Goal: Task Accomplishment & Management: Manage account settings

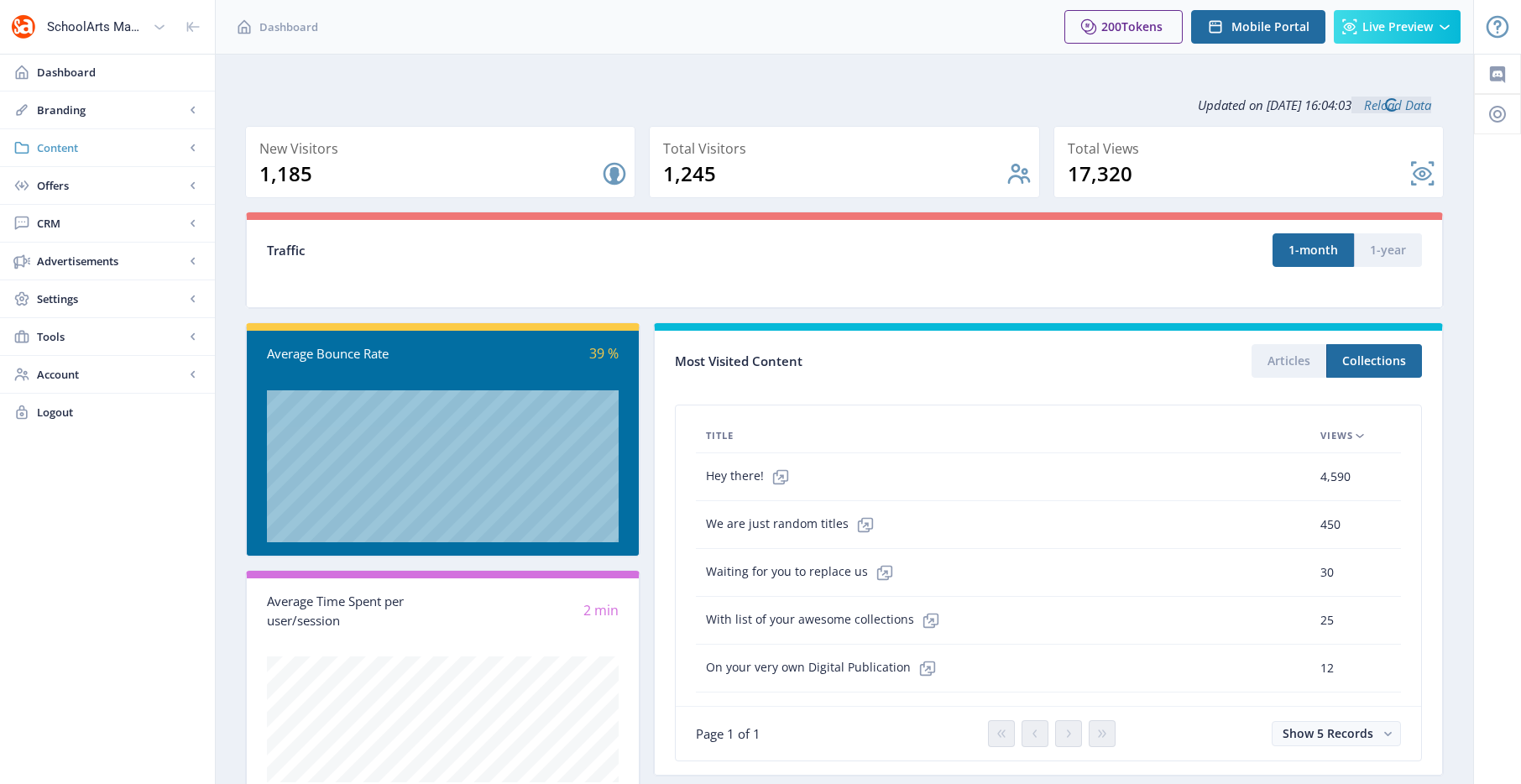
click at [47, 141] on span "Content" at bounding box center [110, 148] width 148 height 16
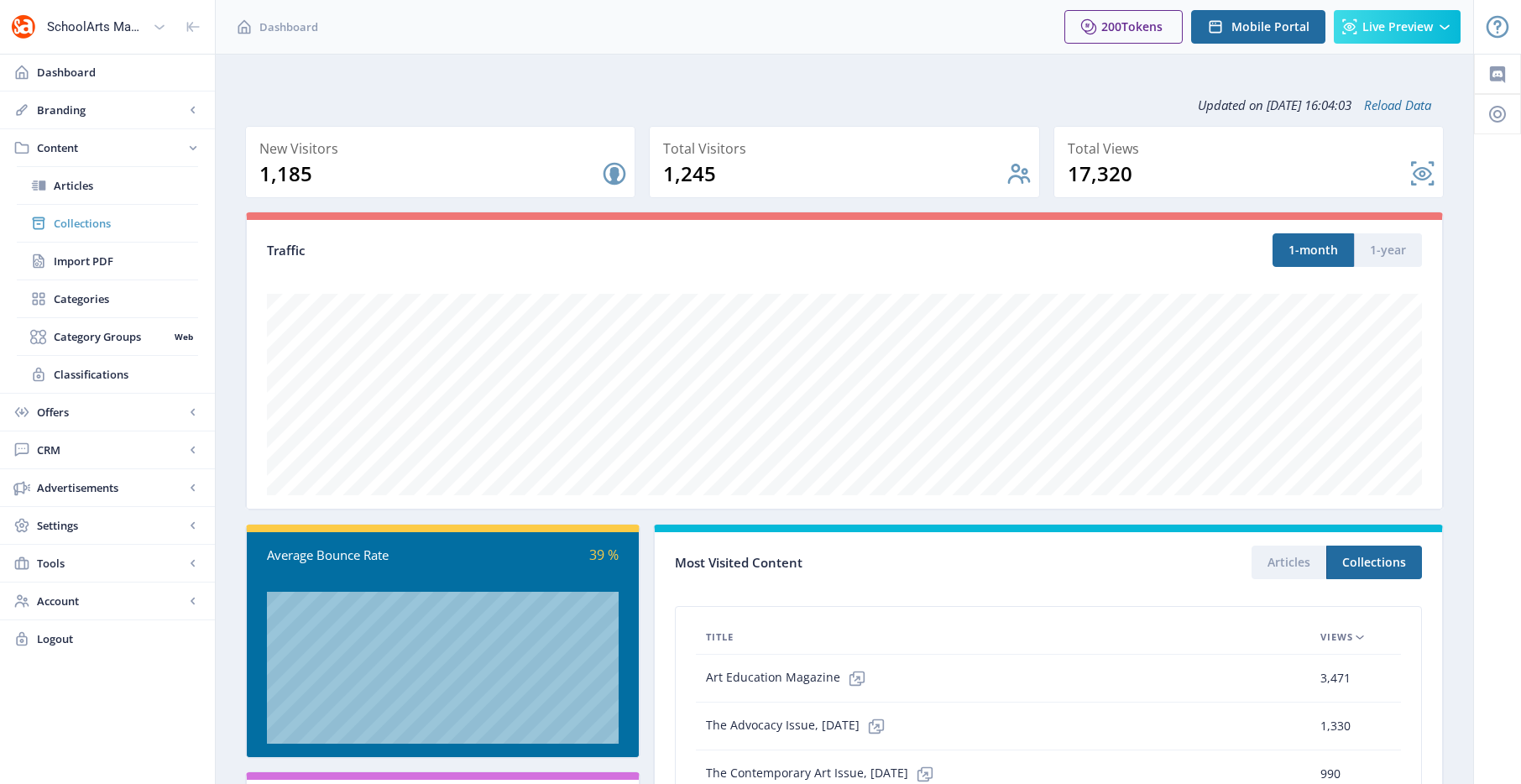
click at [99, 230] on span "Collections" at bounding box center [126, 223] width 144 height 16
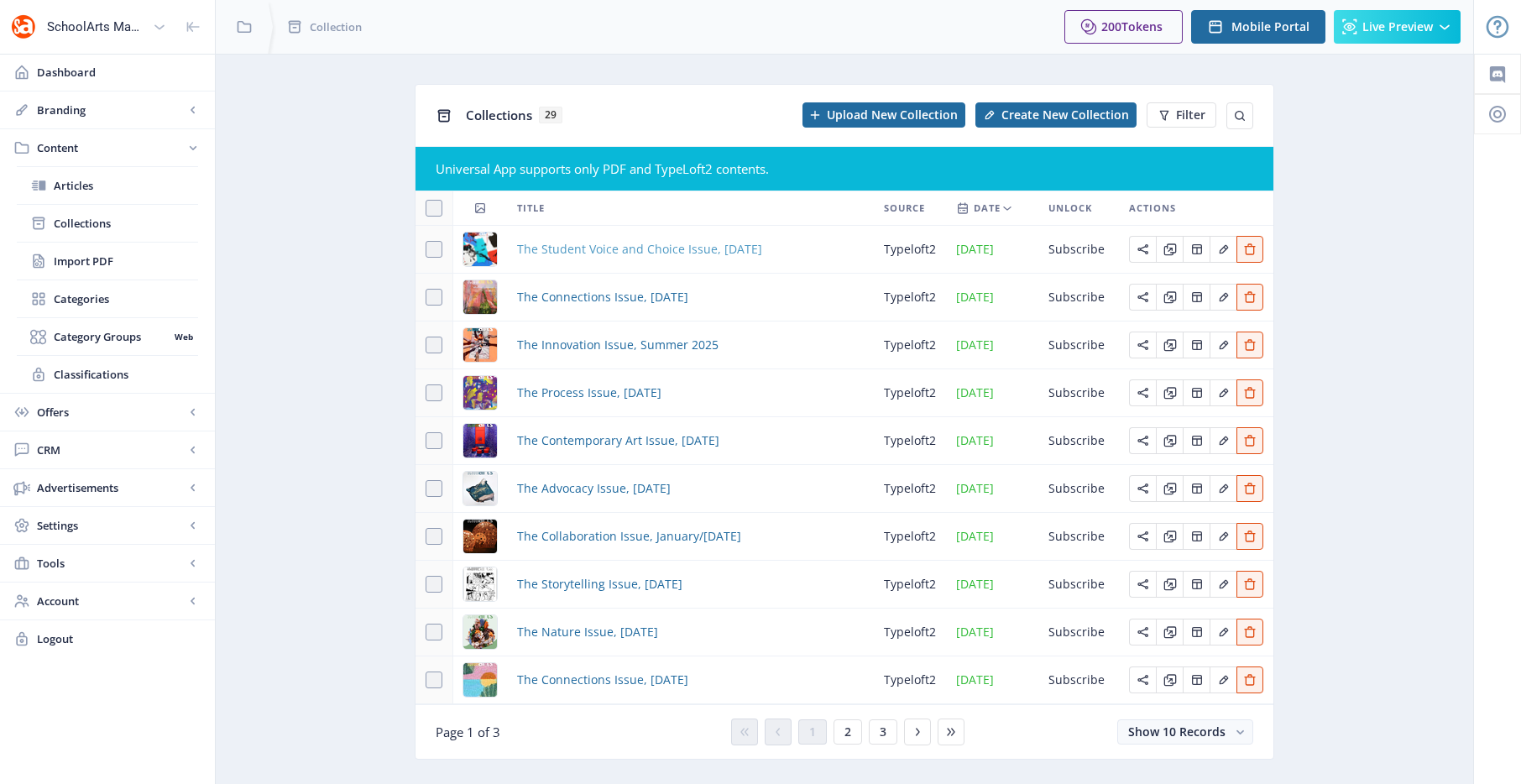
click at [583, 253] on span "The Student Voice and Choice Issue, [DATE]" at bounding box center [639, 249] width 245 height 20
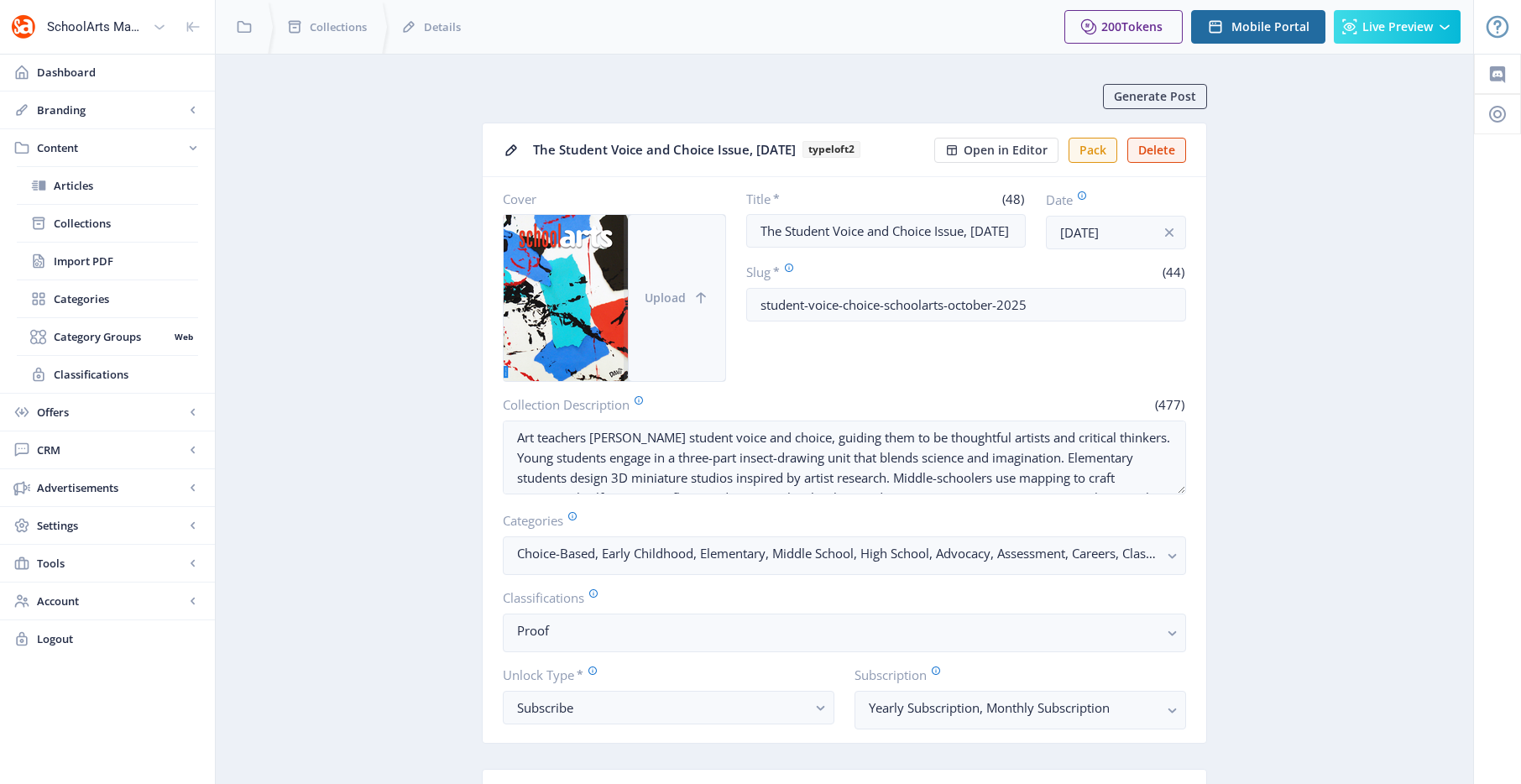
click at [690, 302] on button "Upload" at bounding box center [677, 298] width 97 height 166
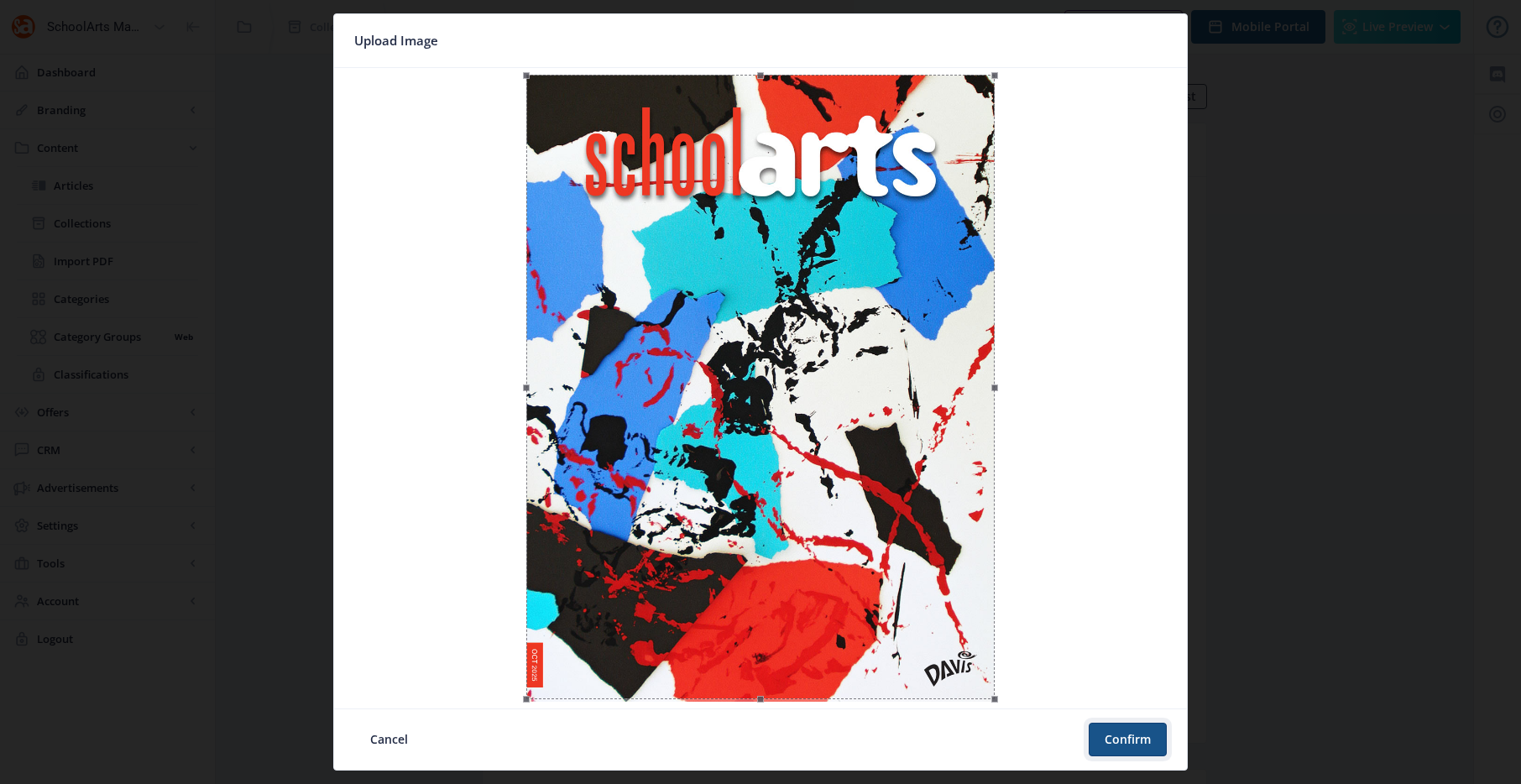
click at [1152, 739] on button "Confirm" at bounding box center [1127, 739] width 78 height 34
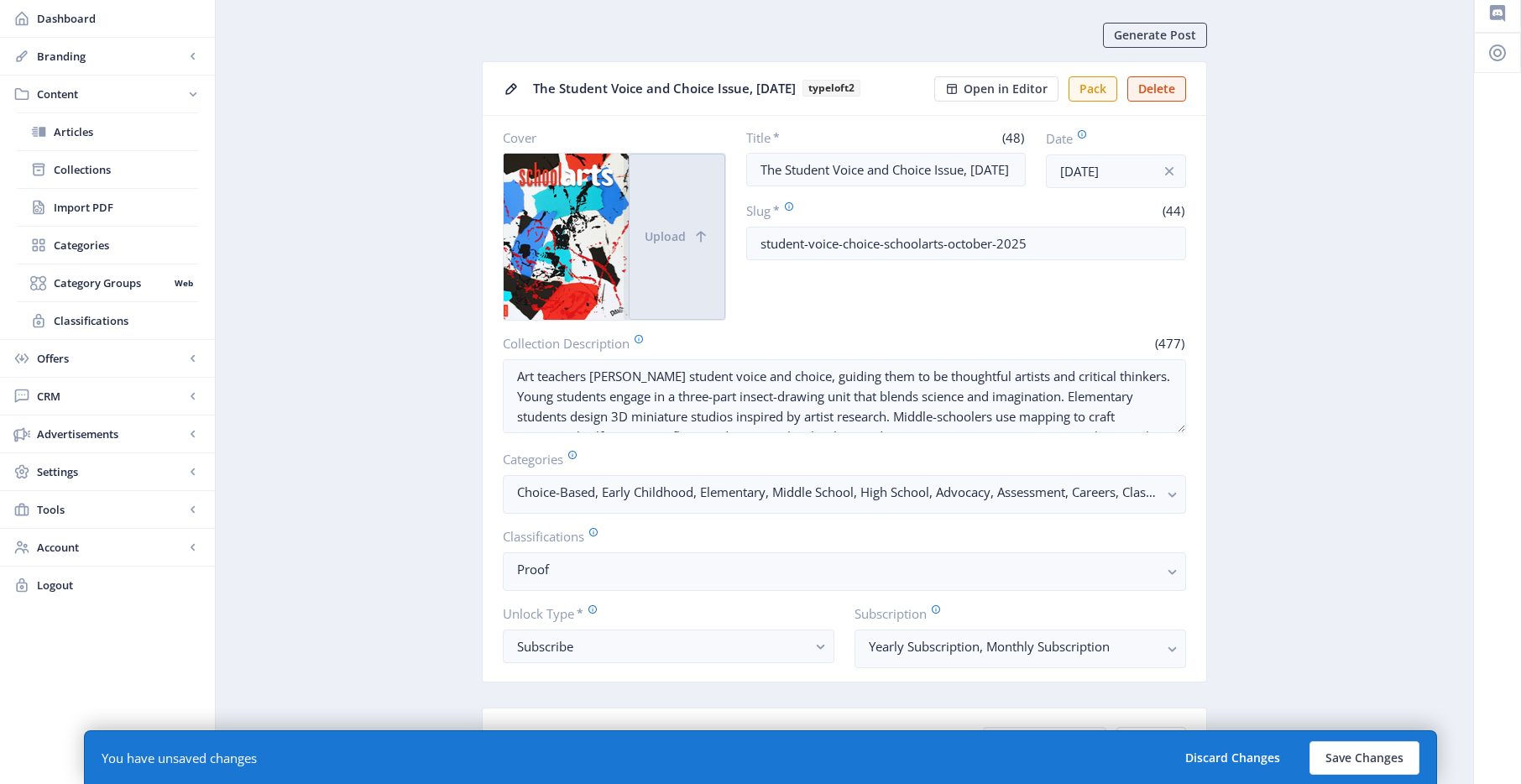
scroll to position [139, 0]
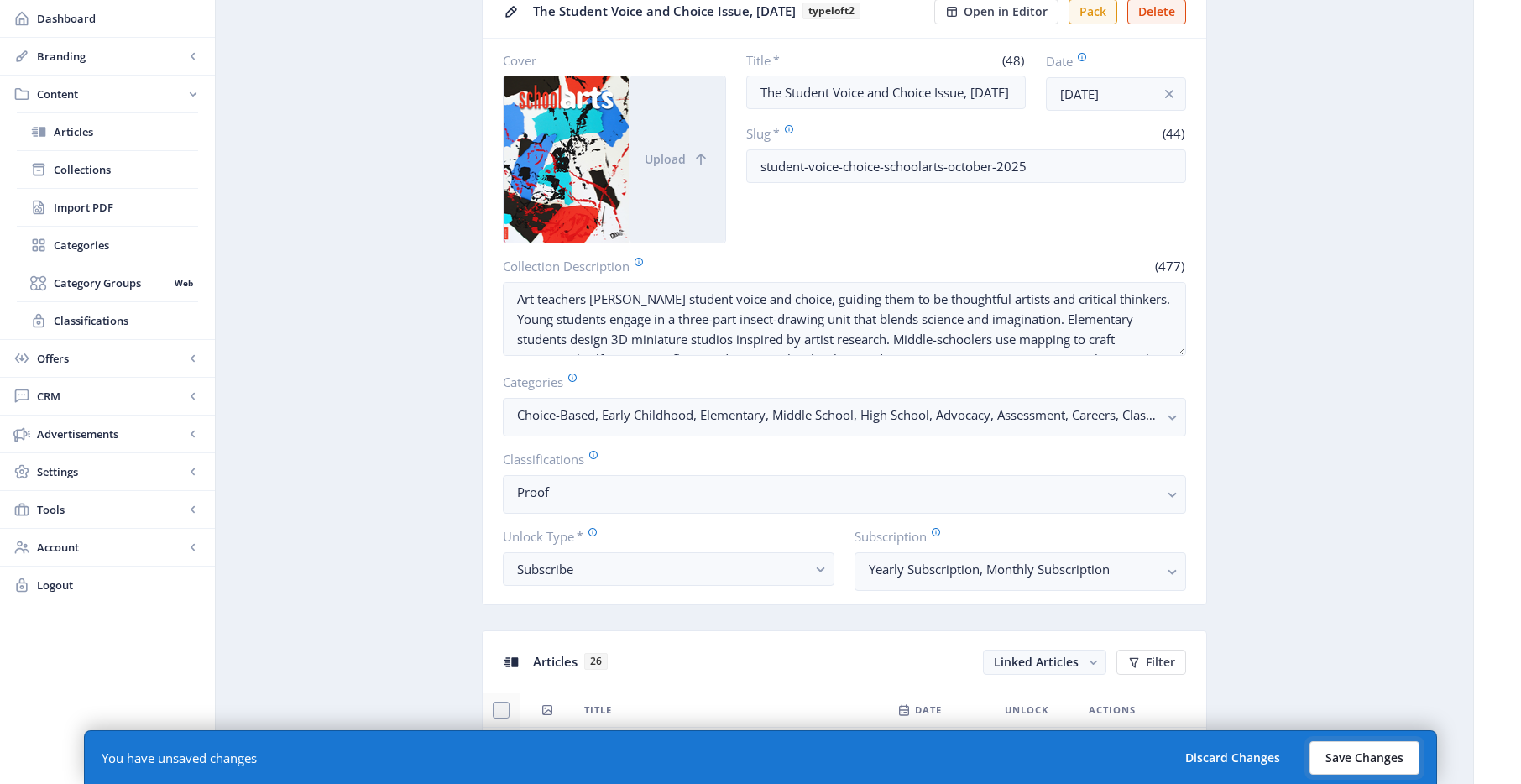
click at [1338, 753] on button "Save Changes" at bounding box center [1364, 758] width 110 height 34
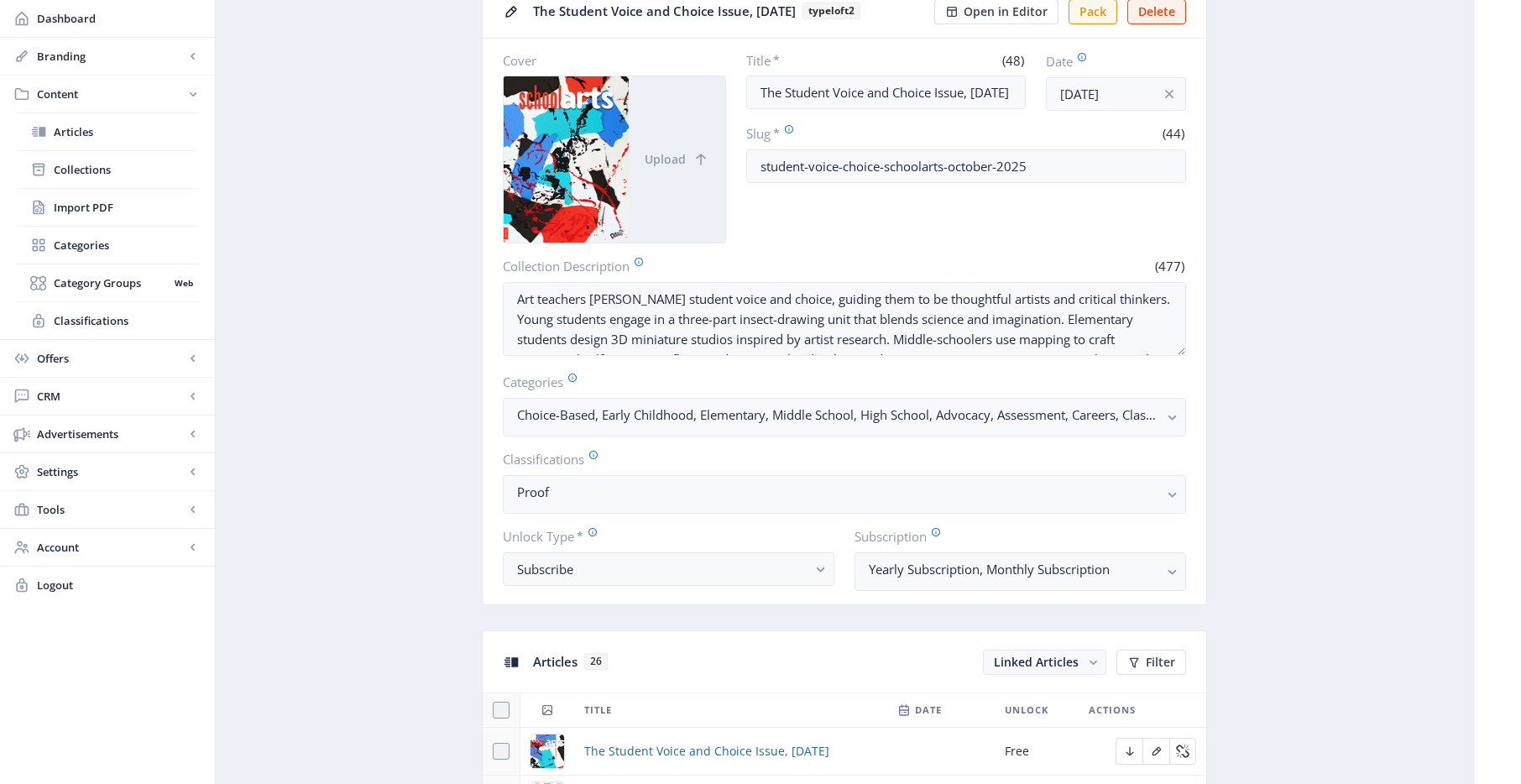
scroll to position [388, 0]
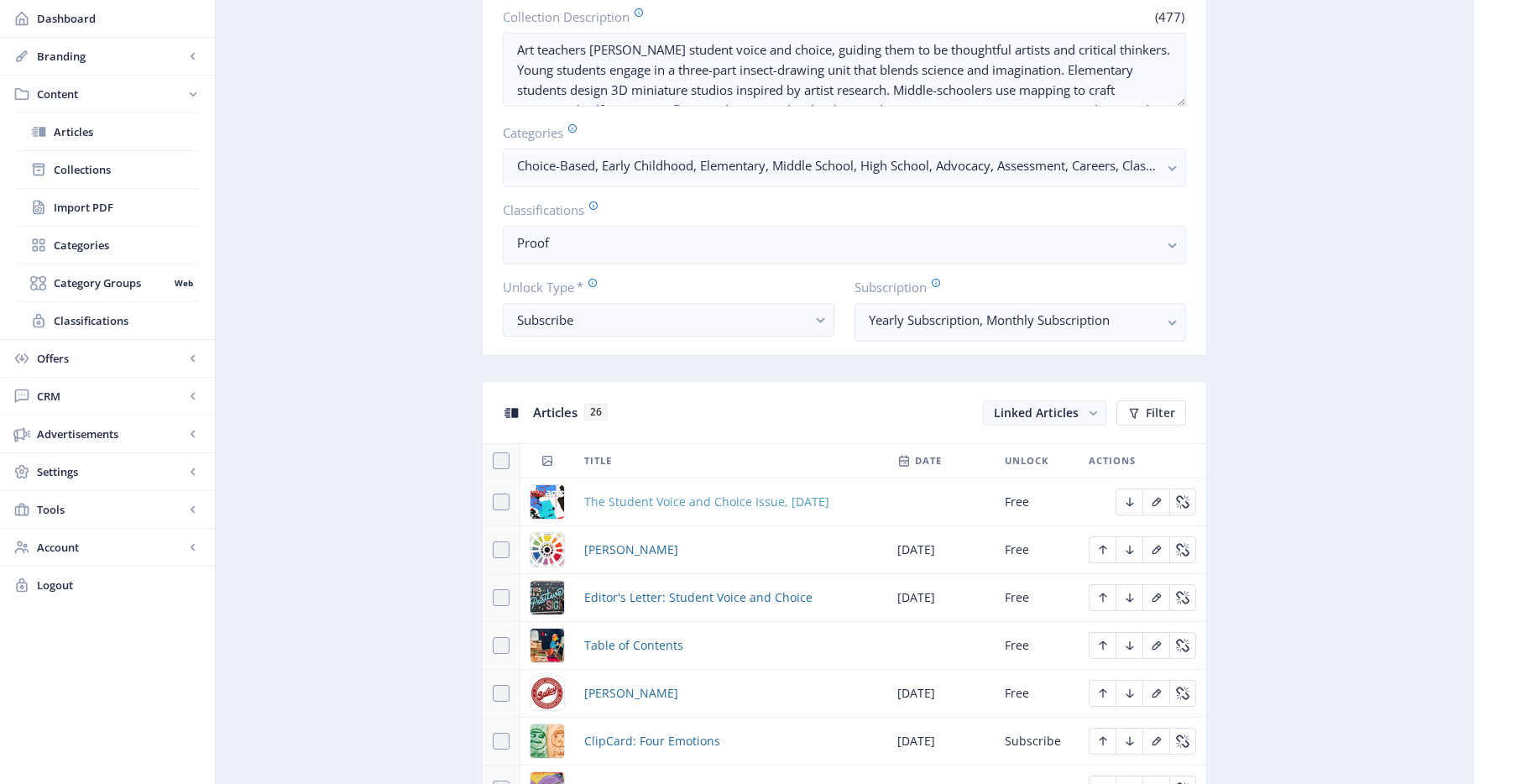
click at [719, 507] on span "The Student Voice and Choice Issue, [DATE]" at bounding box center [707, 502] width 245 height 20
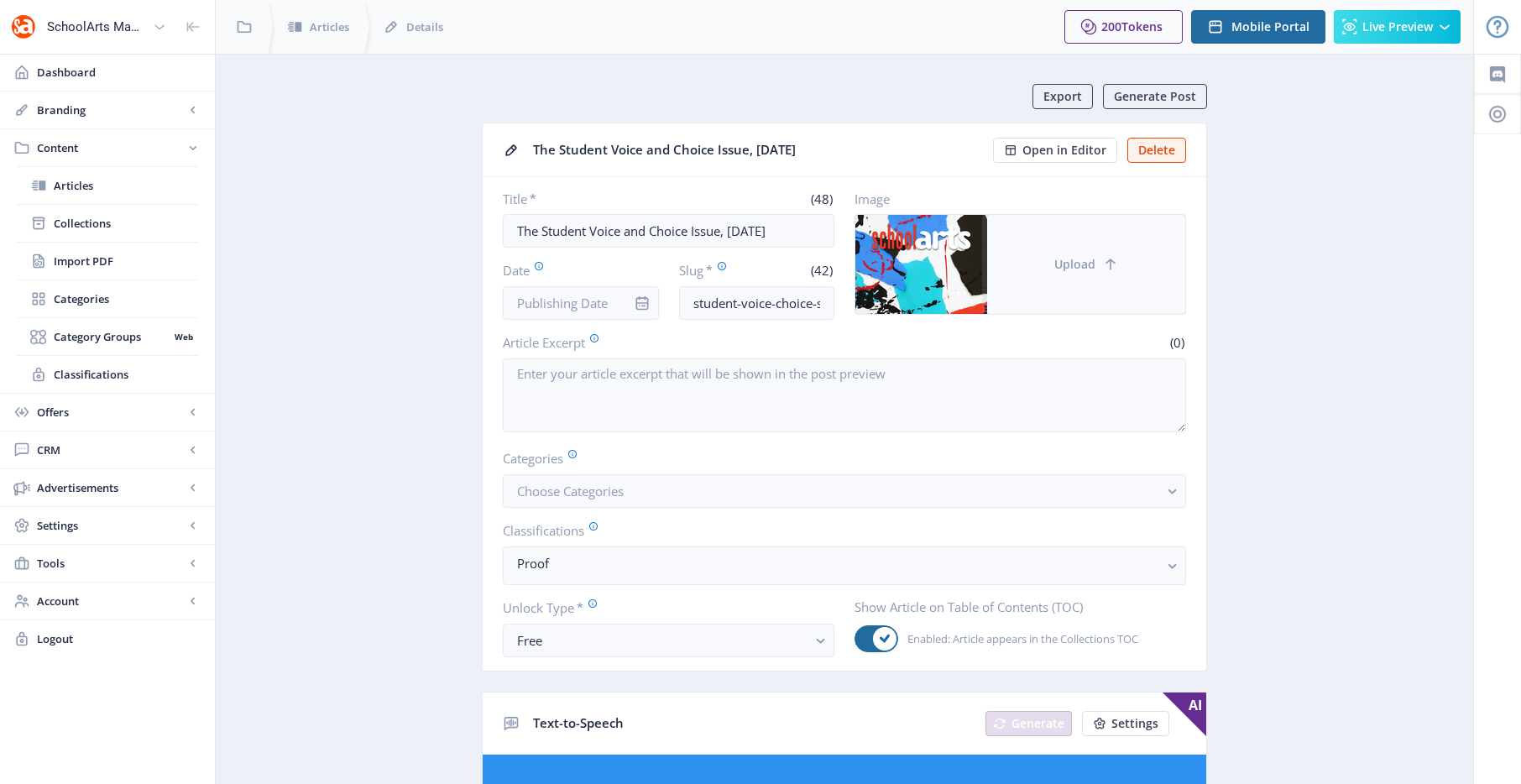
click at [1056, 265] on span "Upload" at bounding box center [1075, 264] width 41 height 14
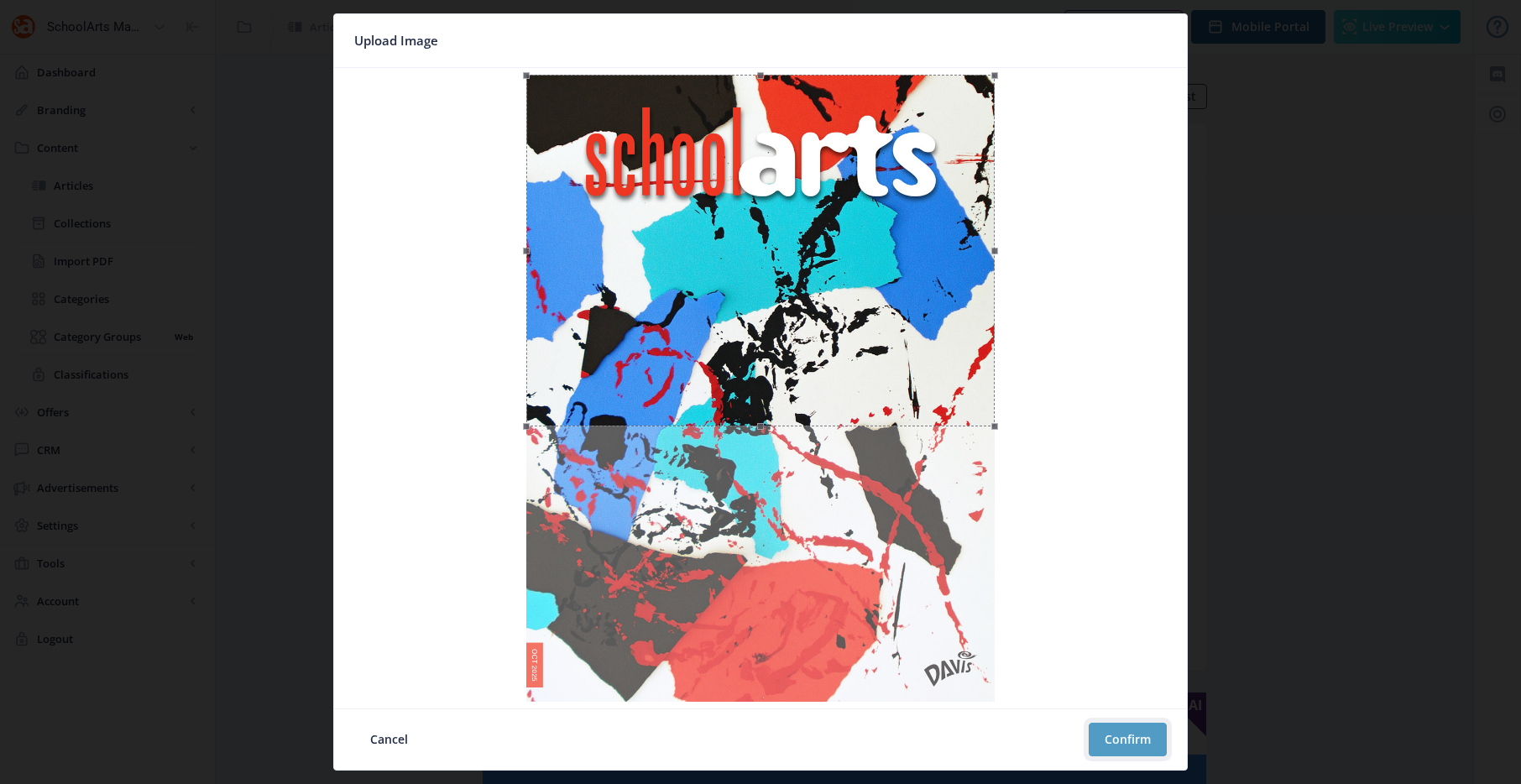
click at [1137, 727] on button "Confirm" at bounding box center [1127, 739] width 78 height 34
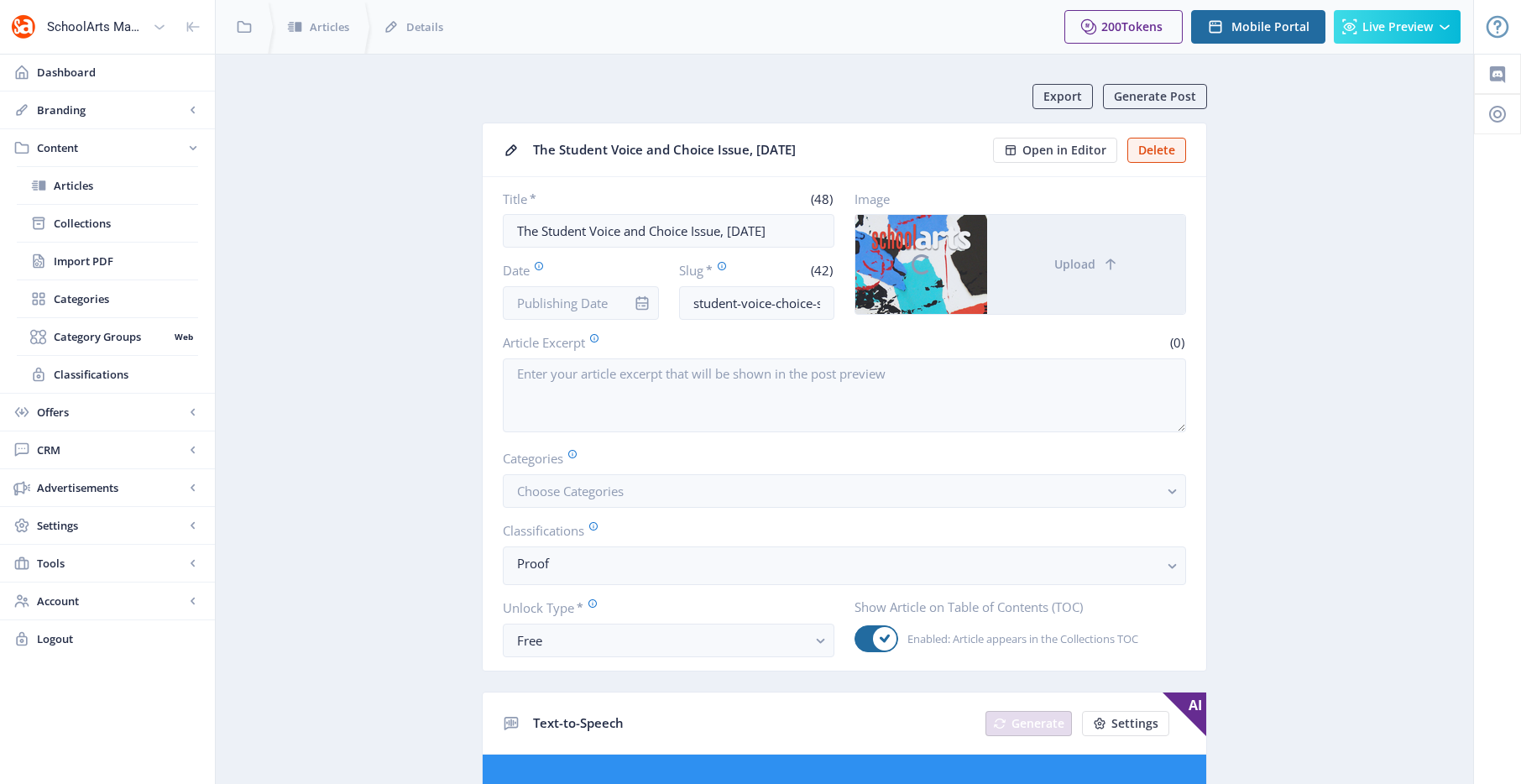
click at [898, 168] on nb-card-header "The Student Voice and Choice Issue, [DATE] Open in Editor Delete" at bounding box center [844, 150] width 723 height 54
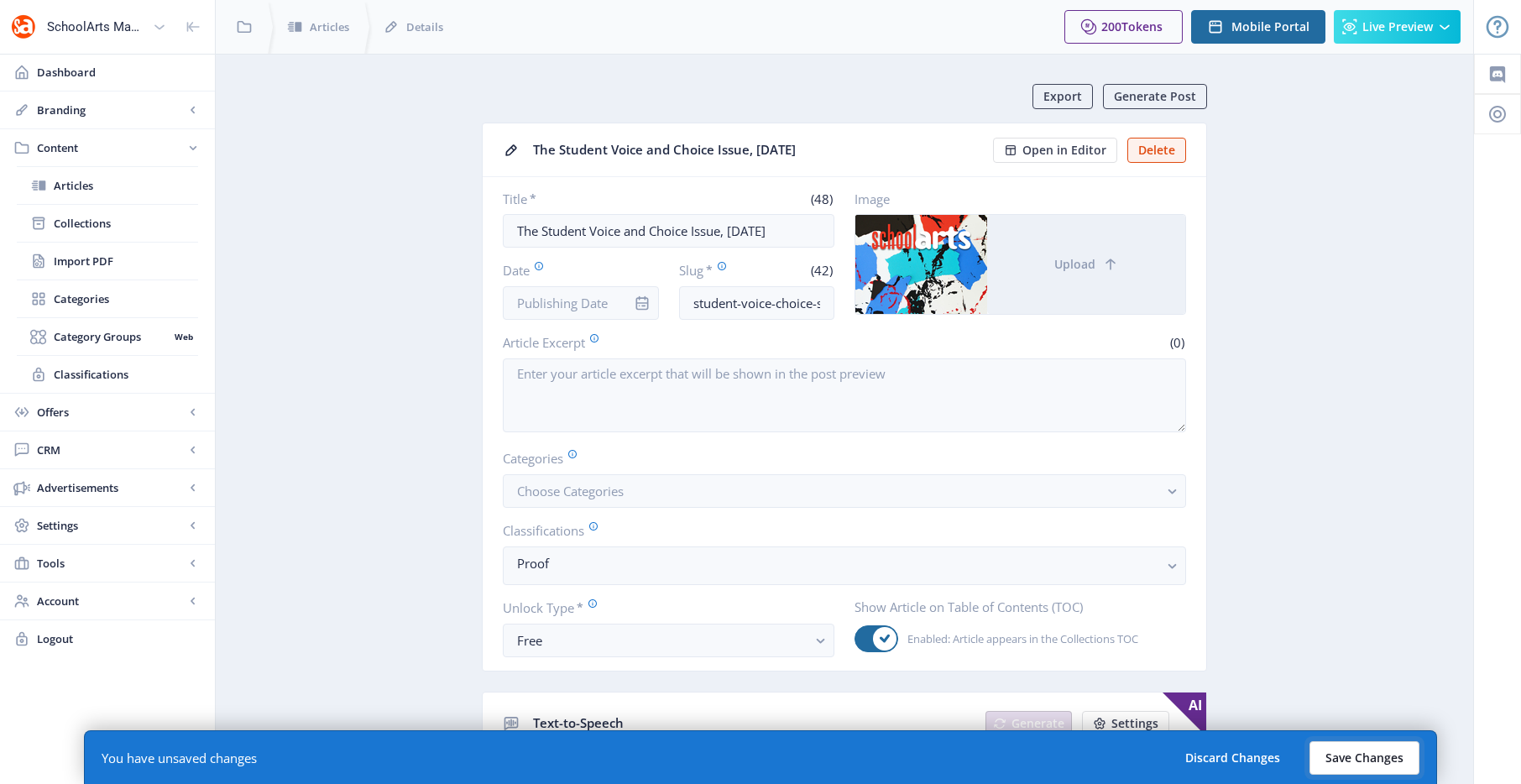
click at [1373, 764] on button "Save Changes" at bounding box center [1364, 758] width 110 height 34
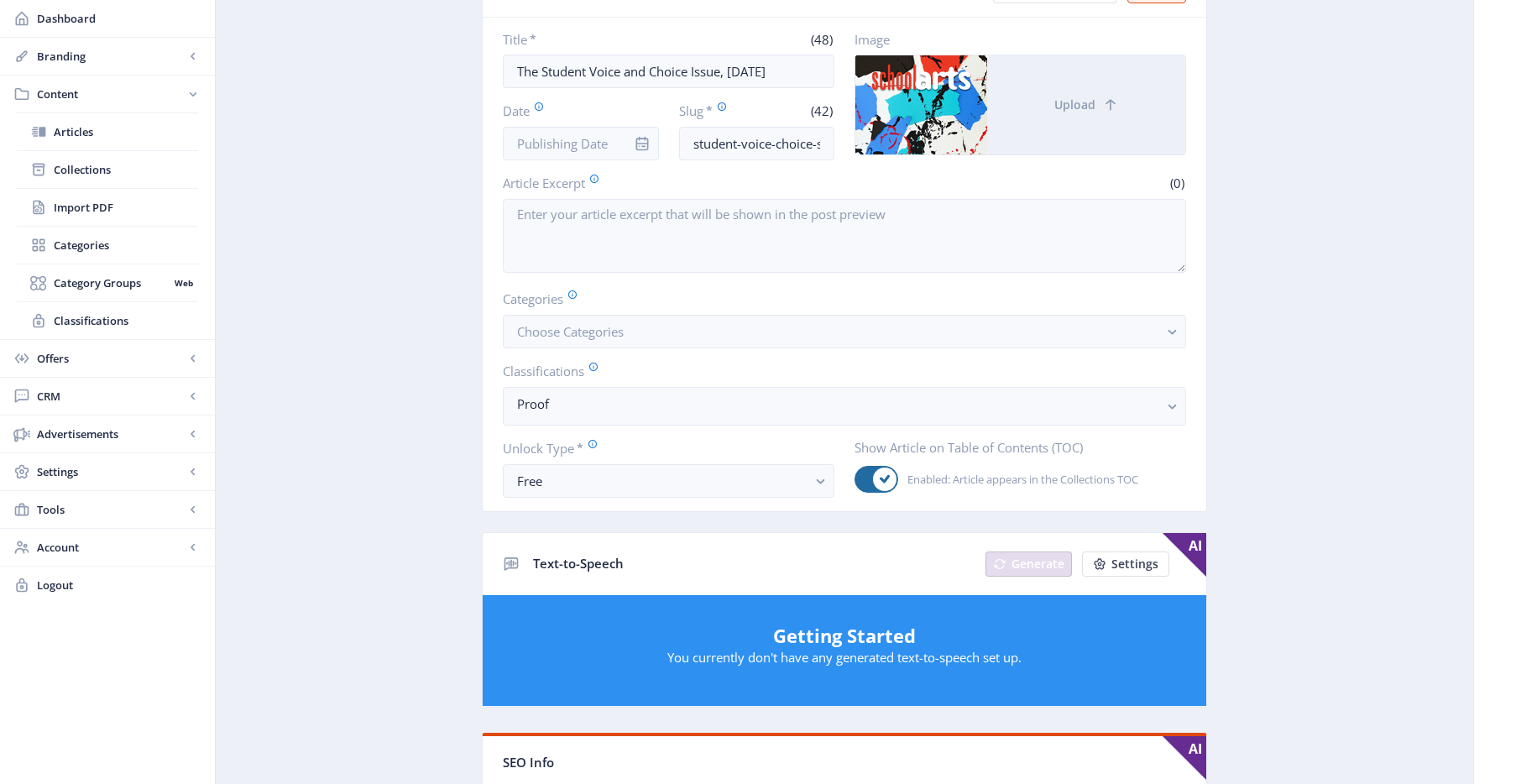
scroll to position [70, 0]
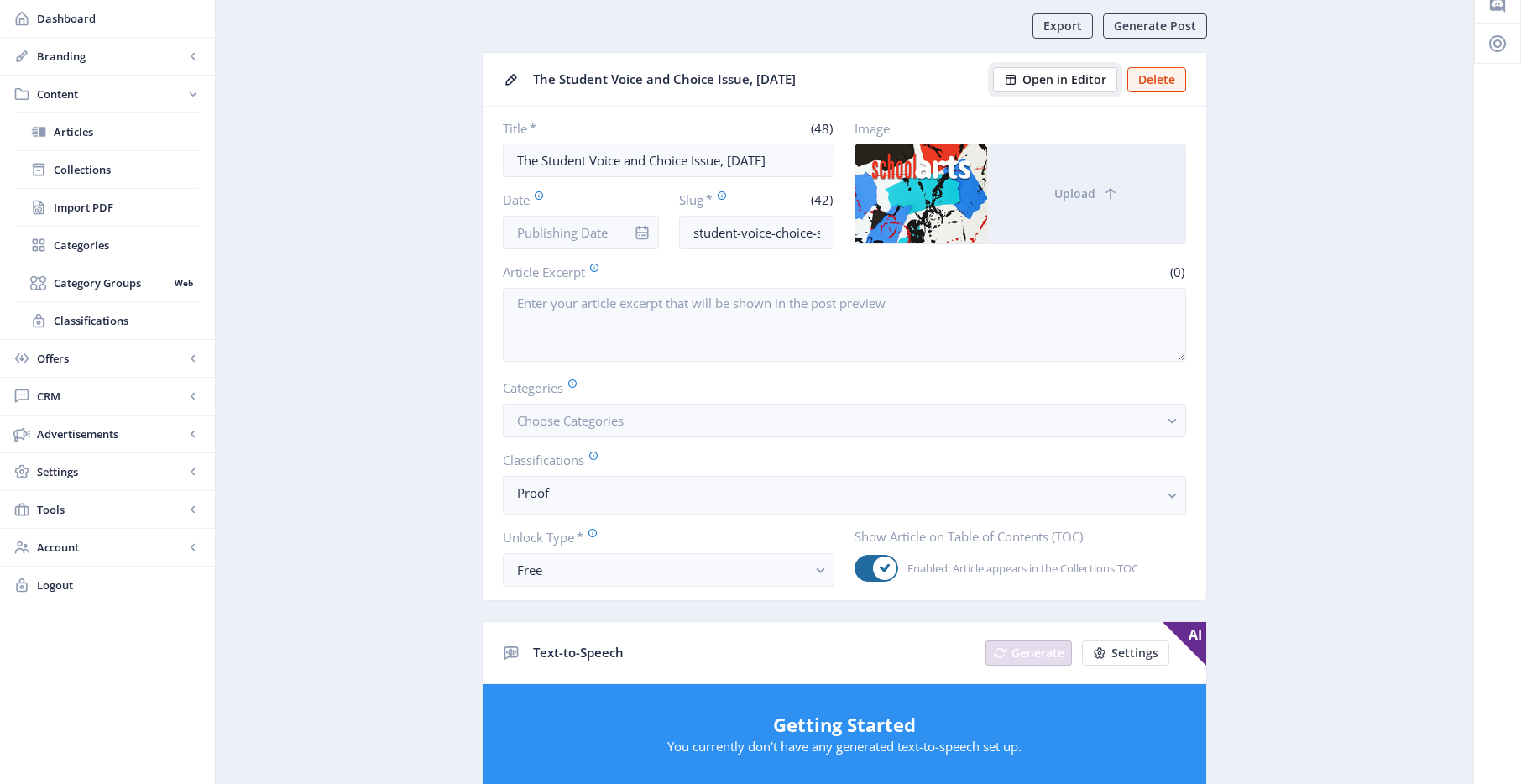
click at [1077, 78] on span "Open in Editor" at bounding box center [1065, 79] width 84 height 14
